Goal: Information Seeking & Learning: Learn about a topic

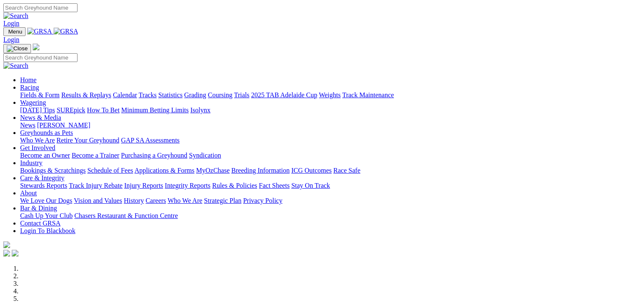
click at [25, 91] on link "Fields & Form" at bounding box center [39, 94] width 39 height 7
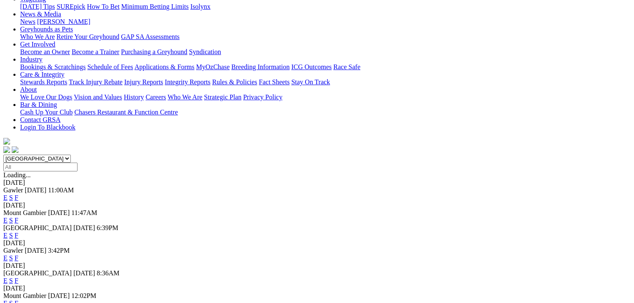
scroll to position [134, 0]
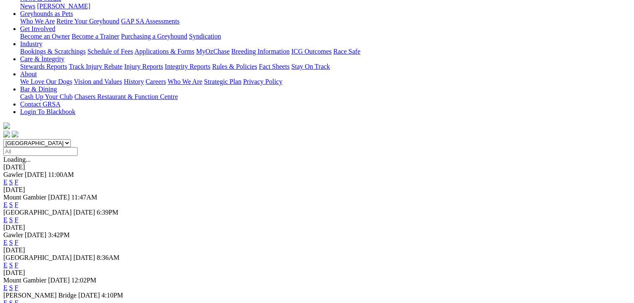
click at [18, 284] on link "F" at bounding box center [17, 287] width 4 height 7
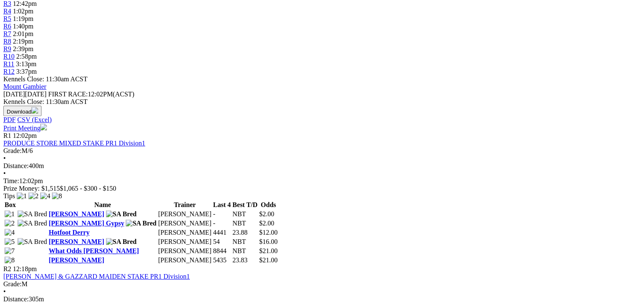
scroll to position [335, 0]
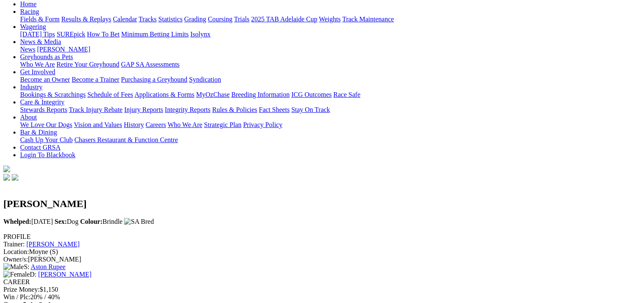
scroll to position [184, 0]
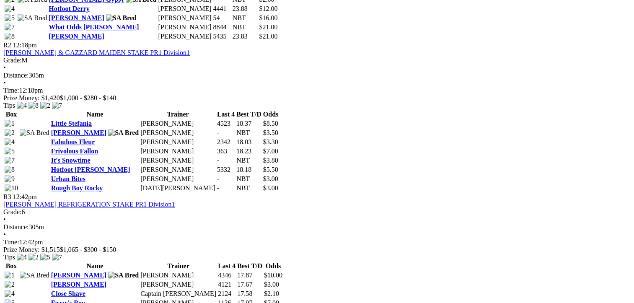
scroll to position [520, 0]
